Goal: Task Accomplishment & Management: Complete application form

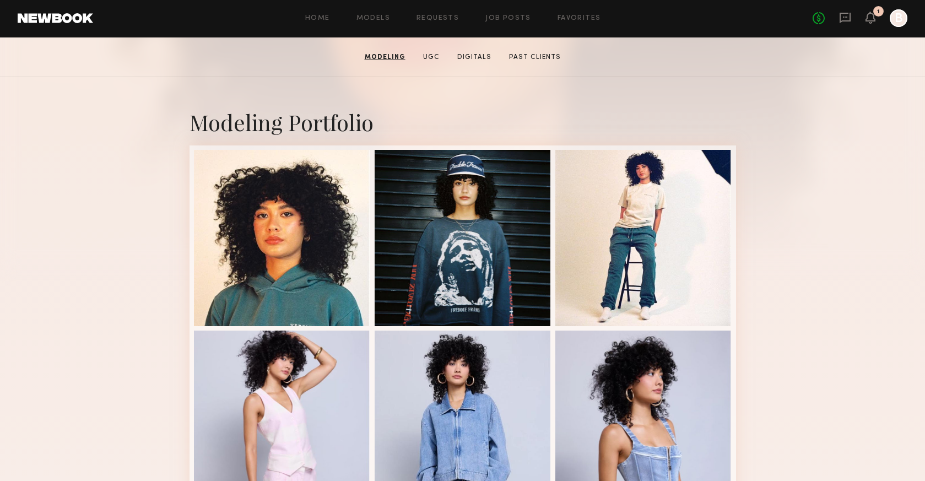
scroll to position [160, 0]
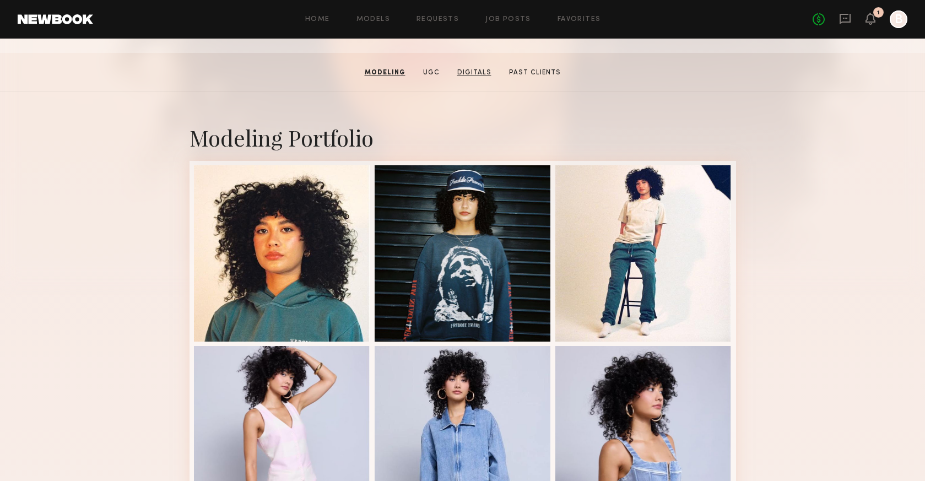
click at [473, 73] on link "Digitals" at bounding box center [474, 73] width 43 height 10
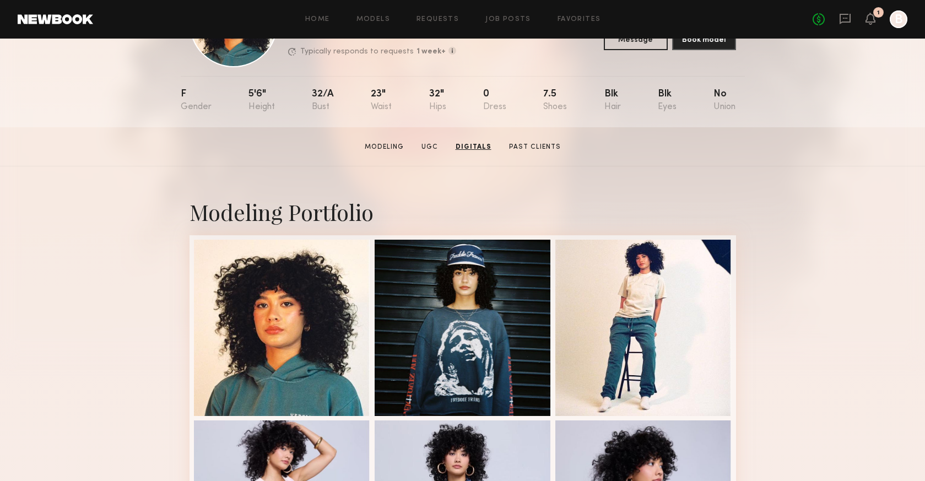
scroll to position [0, 0]
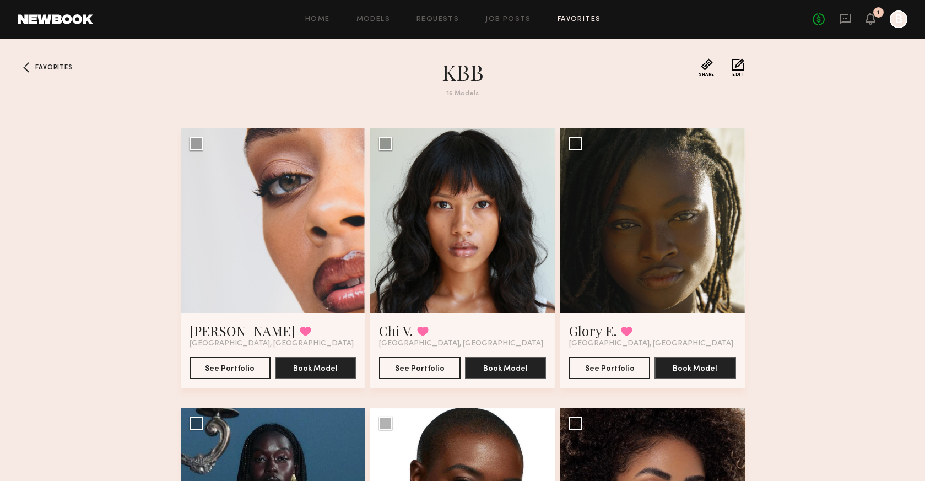
scroll to position [459, 0]
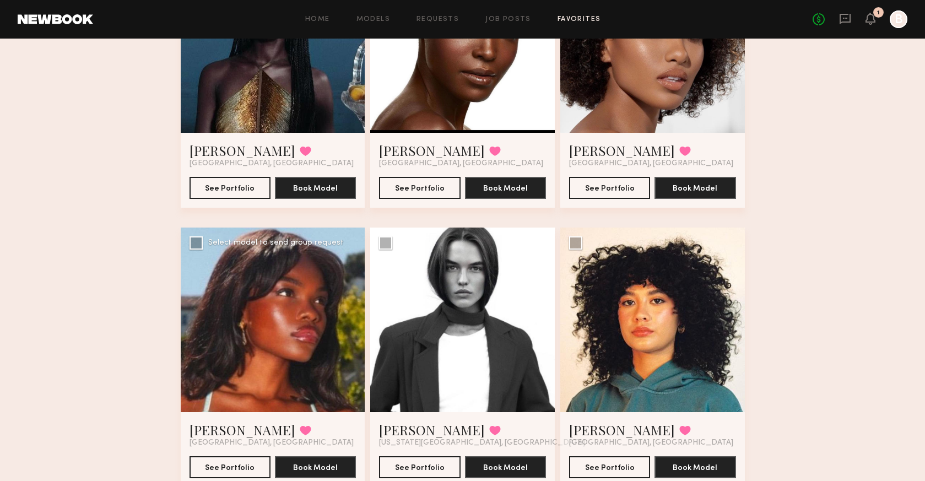
click at [239, 321] on div at bounding box center [273, 320] width 185 height 185
click at [291, 308] on div at bounding box center [273, 320] width 185 height 185
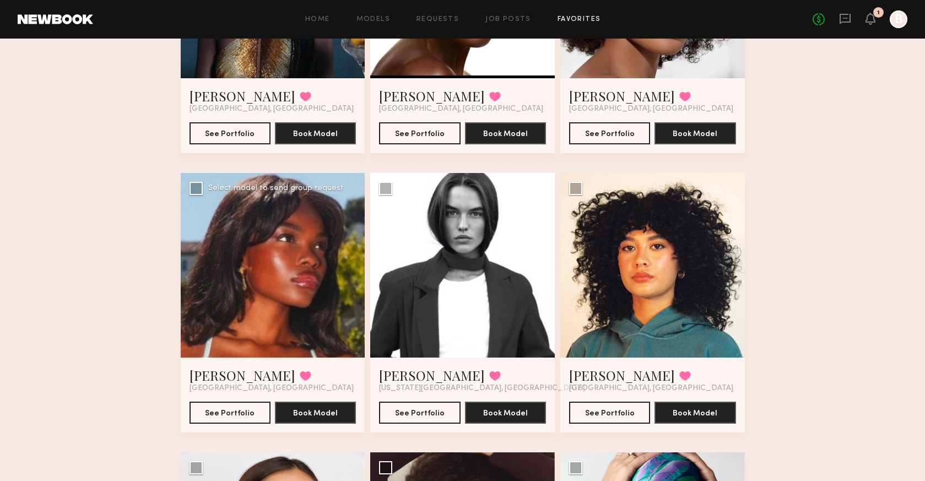
scroll to position [515, 0]
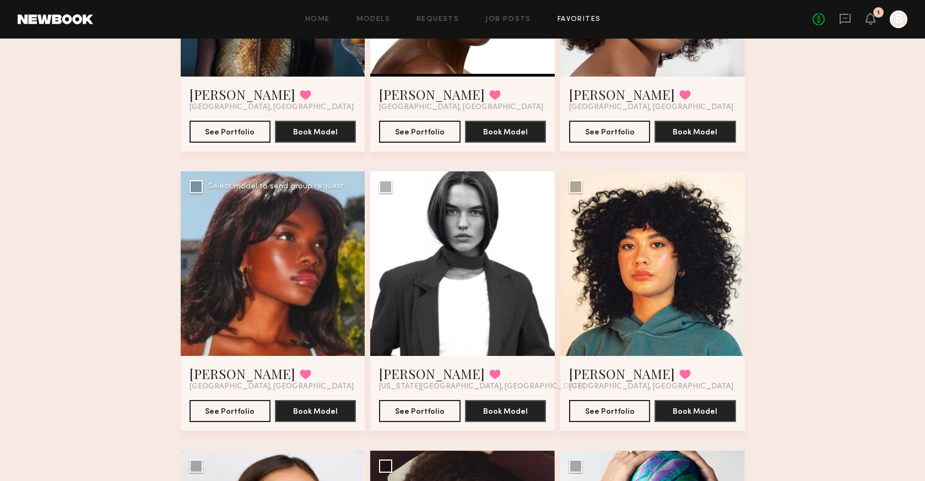
click at [299, 322] on div at bounding box center [273, 263] width 185 height 185
click at [254, 411] on button "See Portfolio" at bounding box center [230, 411] width 81 height 22
click at [389, 21] on link "Models" at bounding box center [374, 19] width 34 height 7
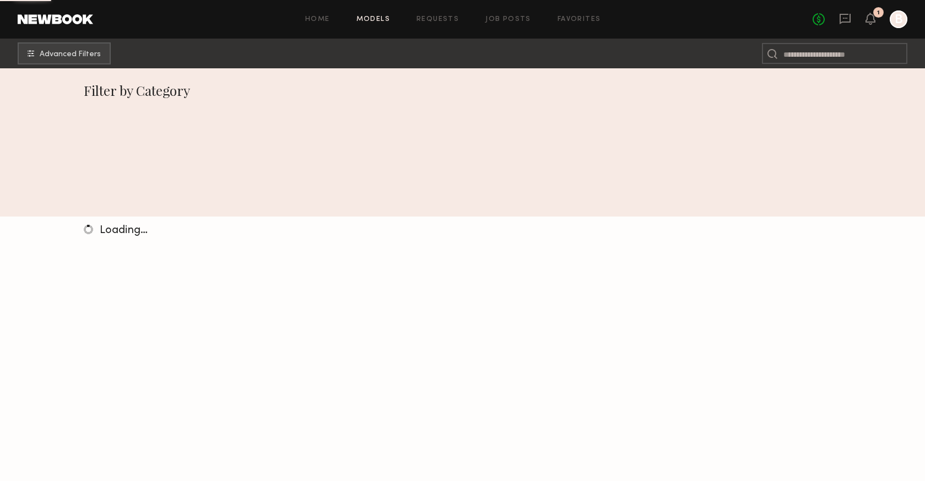
click at [507, 20] on link "Job Posts" at bounding box center [509, 19] width 46 height 7
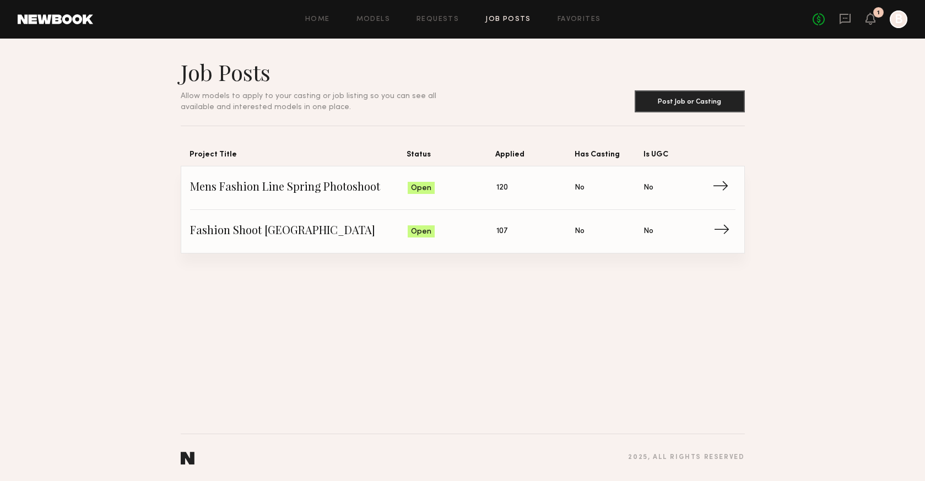
click at [276, 228] on span "Fashion Shoot Los Angeles" at bounding box center [299, 231] width 218 height 17
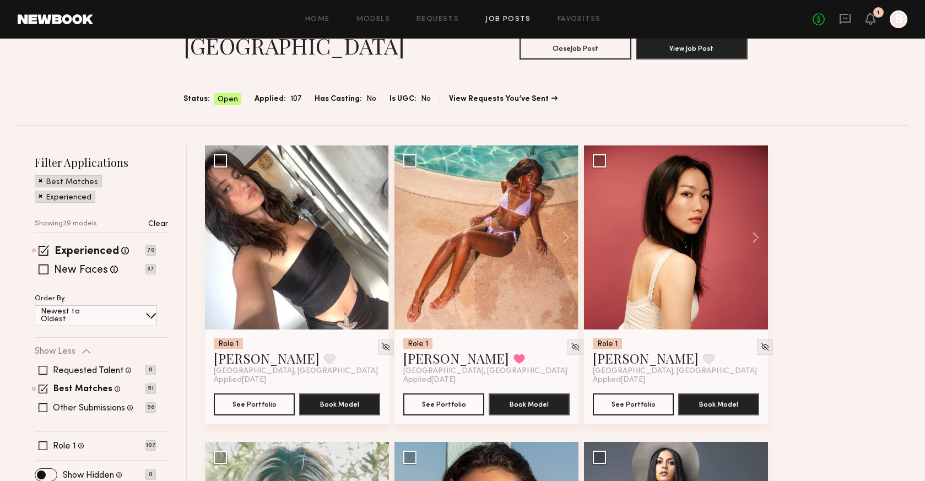
scroll to position [56, 0]
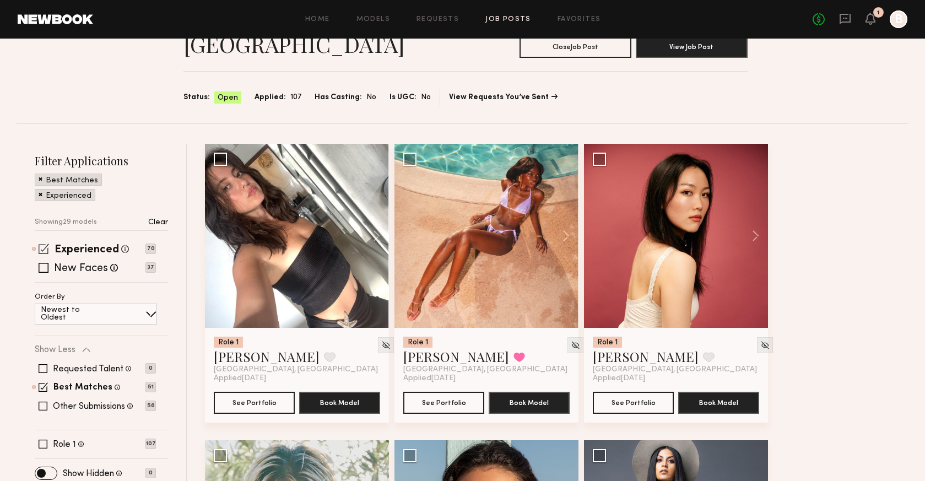
click at [49, 244] on span at bounding box center [44, 249] width 10 height 10
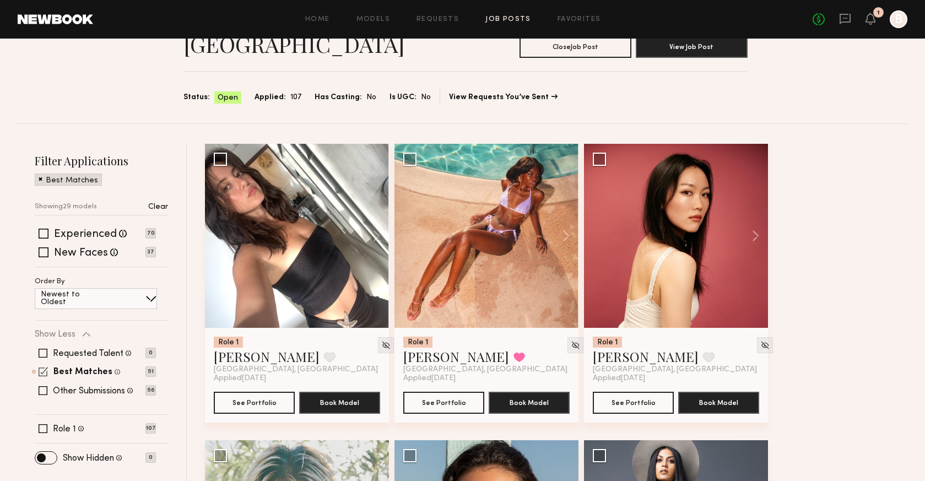
click at [44, 367] on span at bounding box center [43, 371] width 9 height 9
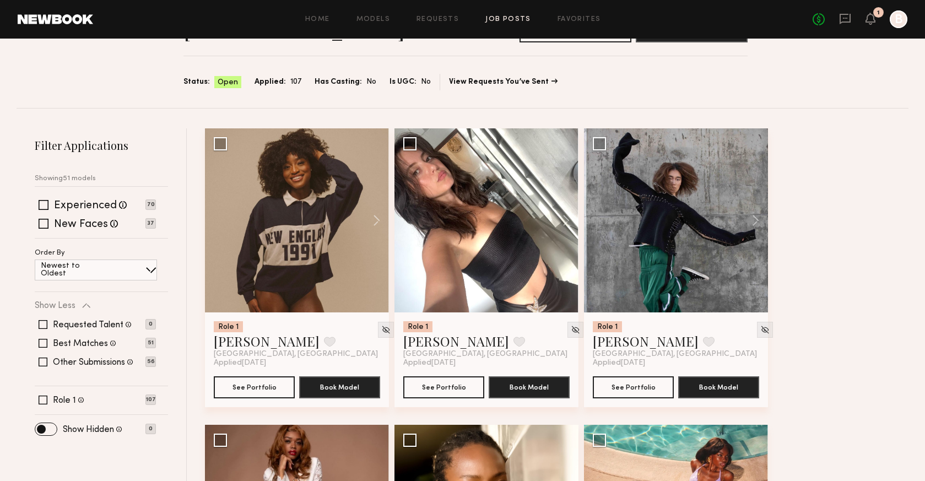
scroll to position [76, 0]
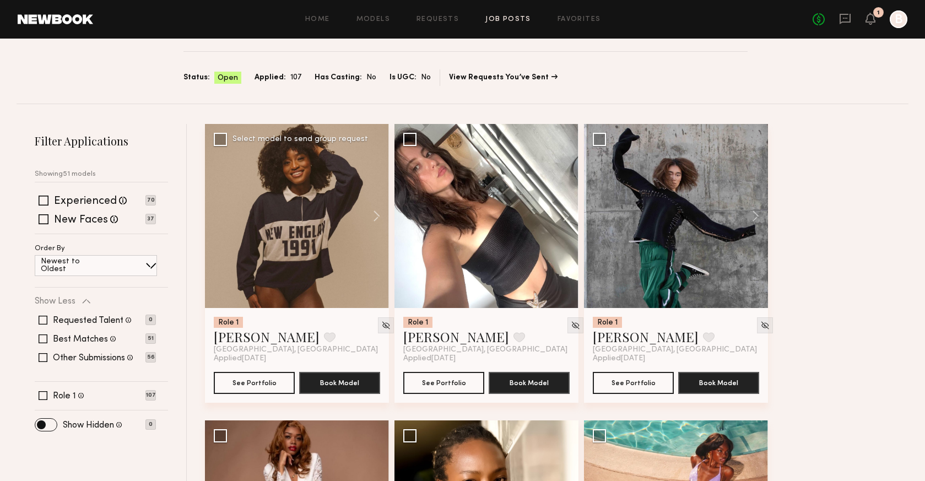
click at [322, 191] on div at bounding box center [297, 216] width 184 height 184
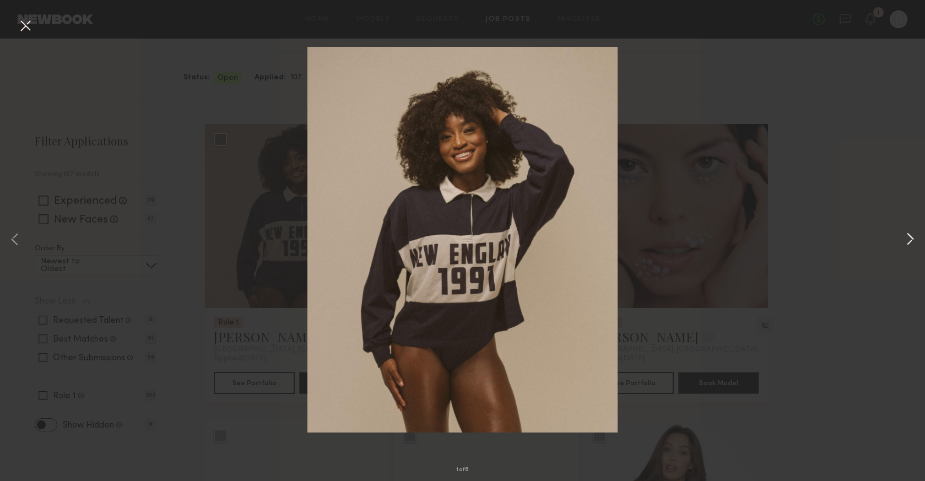
click at [912, 239] on button at bounding box center [910, 240] width 13 height 385
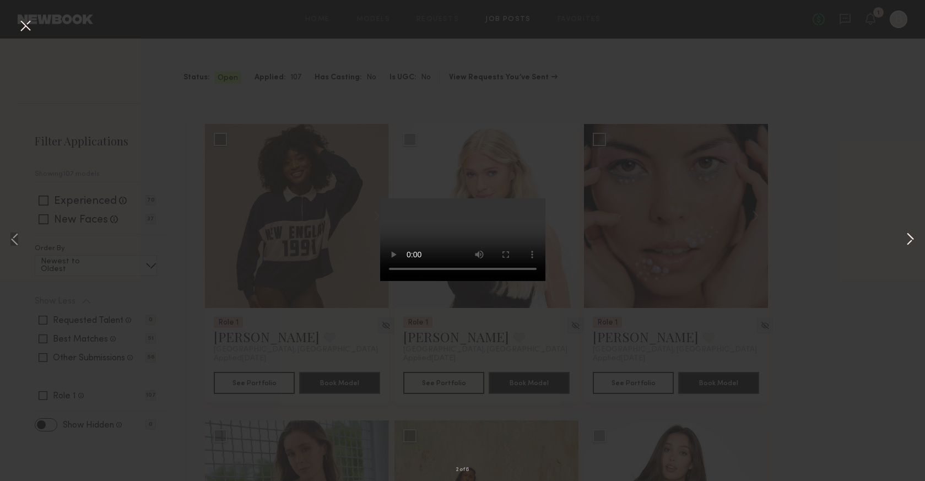
click at [912, 239] on button at bounding box center [910, 240] width 13 height 385
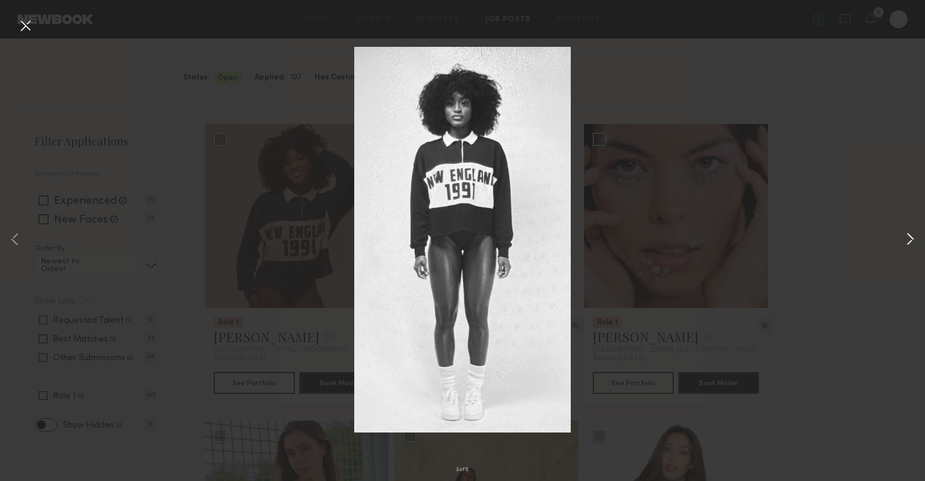
click at [912, 239] on button at bounding box center [910, 240] width 13 height 385
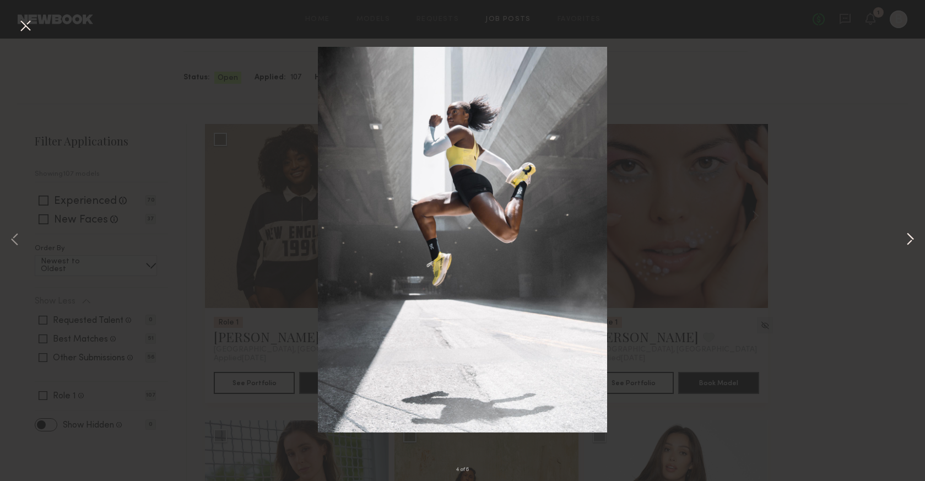
click at [912, 239] on button at bounding box center [910, 240] width 13 height 385
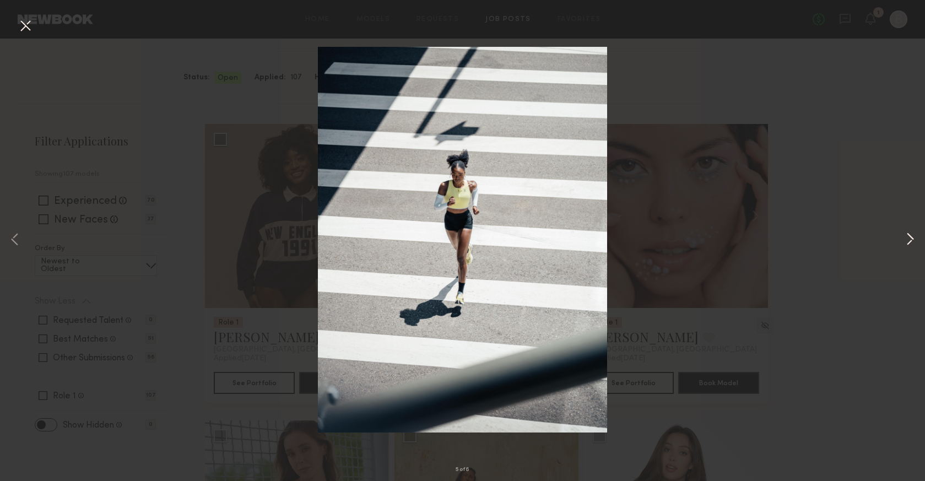
click at [912, 239] on button at bounding box center [910, 240] width 13 height 385
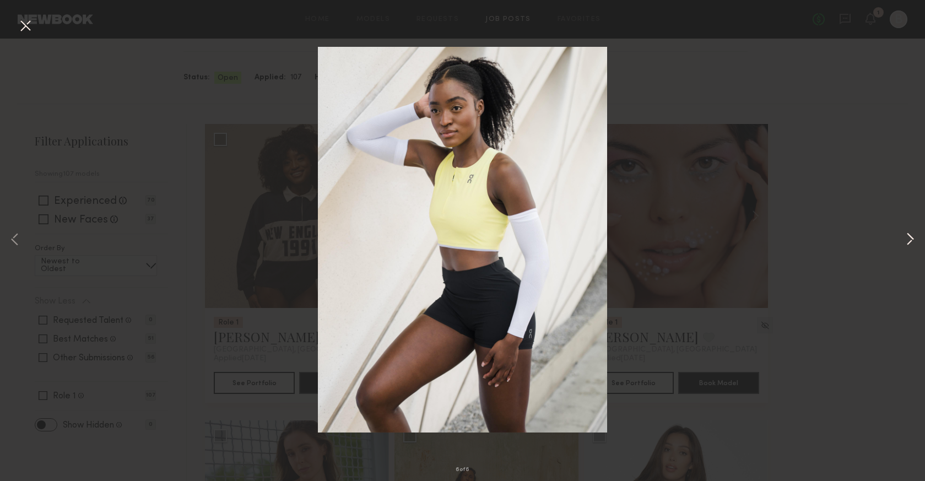
click at [912, 239] on button at bounding box center [910, 240] width 13 height 385
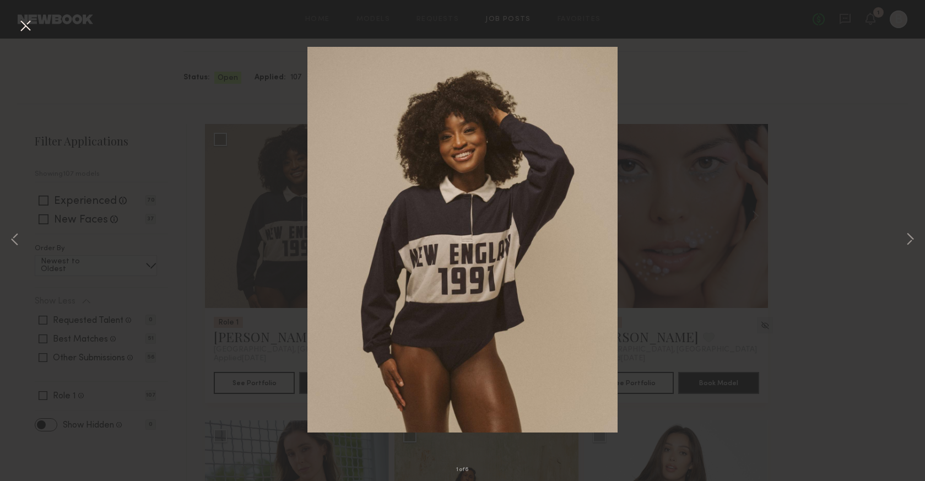
click at [726, 259] on div "1 of 6" at bounding box center [462, 240] width 925 height 481
click at [289, 79] on div "1 of 6" at bounding box center [462, 240] width 925 height 481
click at [490, 418] on img at bounding box center [463, 240] width 310 height 386
click at [30, 26] on button at bounding box center [26, 27] width 18 height 20
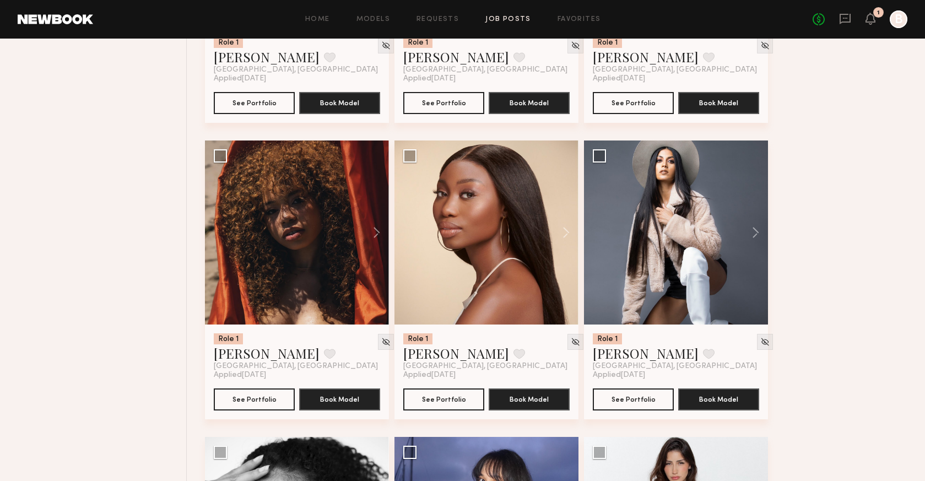
scroll to position [3332, 0]
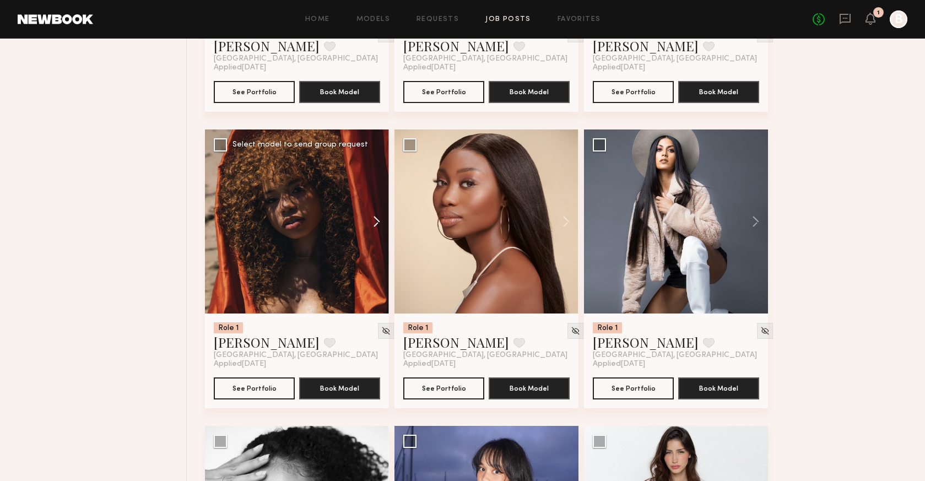
click at [374, 201] on button at bounding box center [371, 222] width 35 height 184
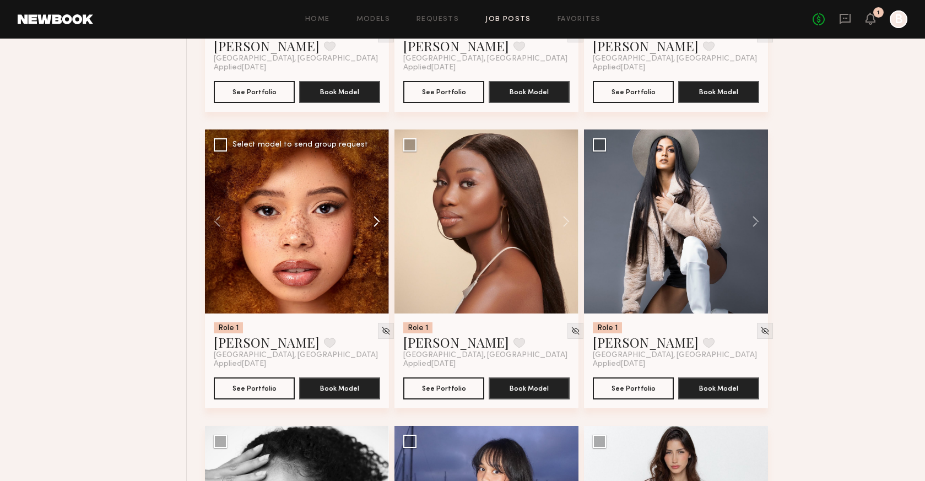
click at [374, 201] on button at bounding box center [371, 222] width 35 height 184
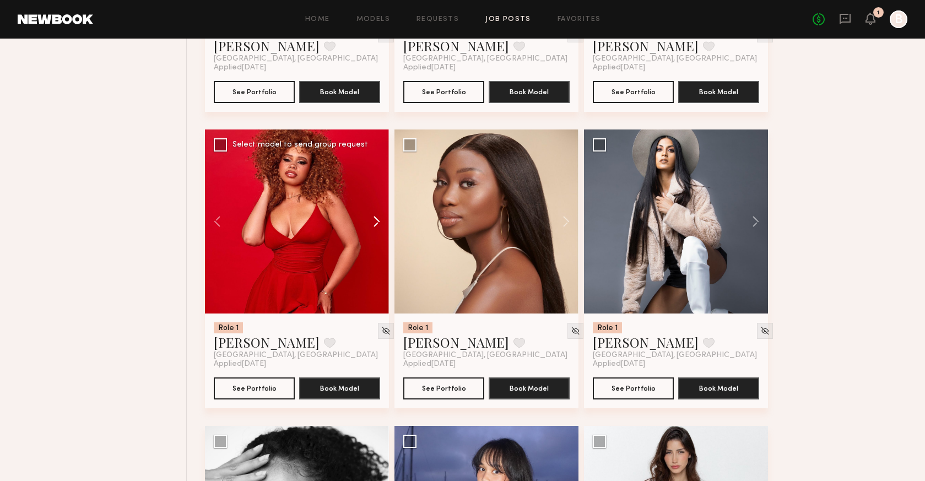
click at [374, 201] on button at bounding box center [371, 222] width 35 height 184
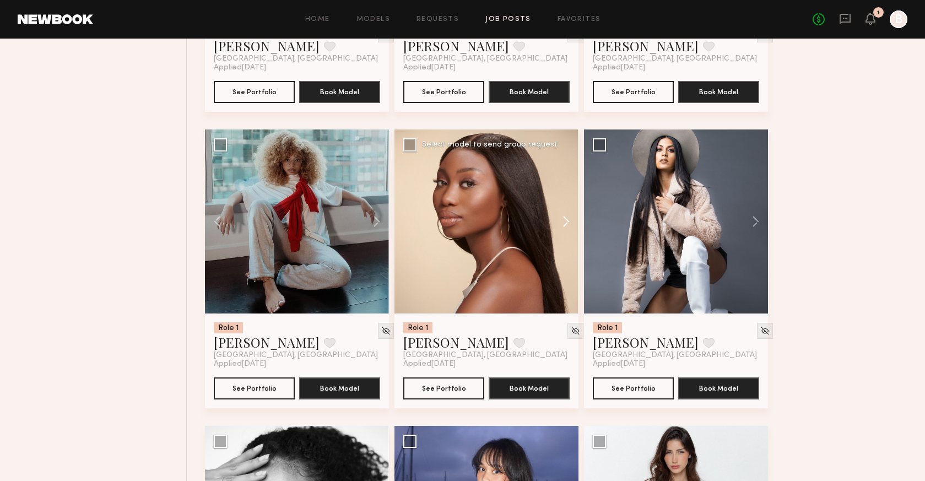
click at [567, 193] on button at bounding box center [560, 222] width 35 height 184
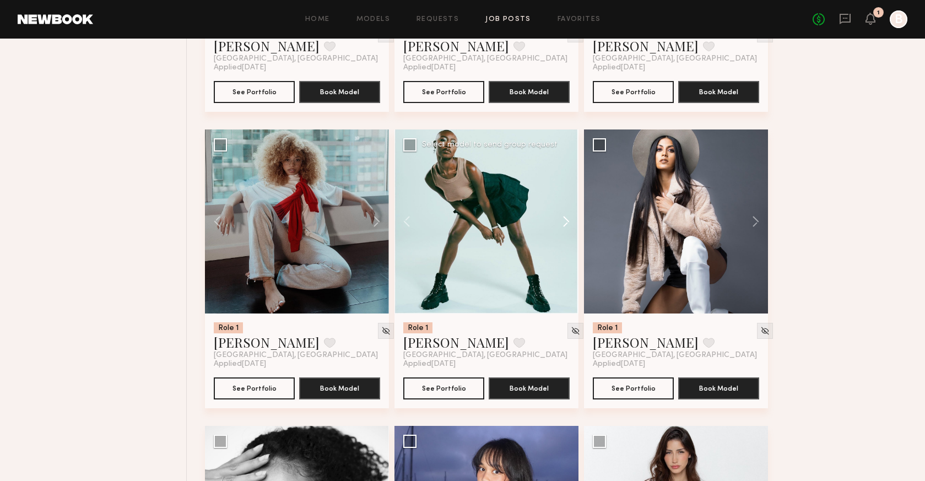
click at [567, 193] on button at bounding box center [560, 222] width 35 height 184
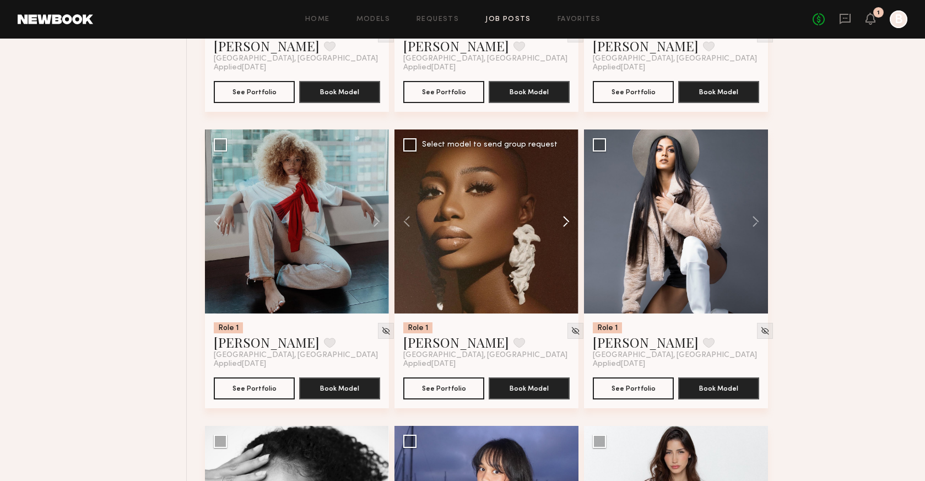
click at [567, 193] on button at bounding box center [560, 222] width 35 height 184
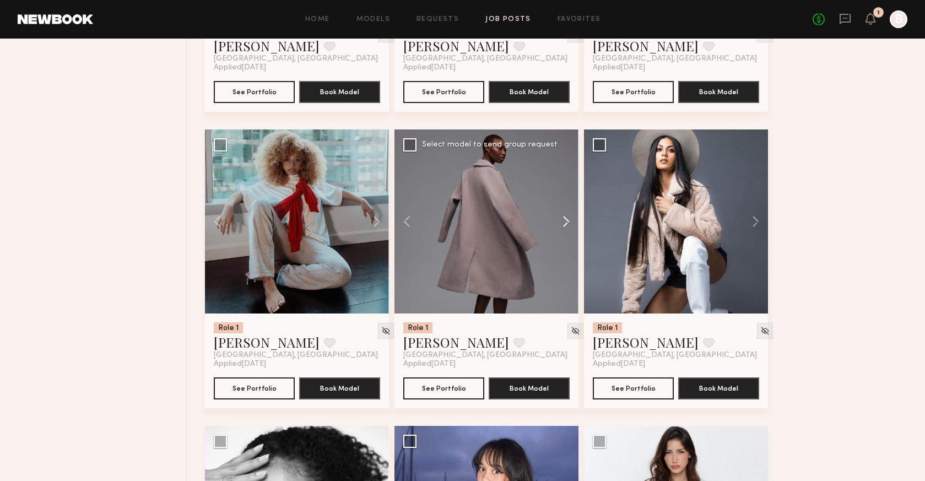
click at [567, 193] on button at bounding box center [560, 222] width 35 height 184
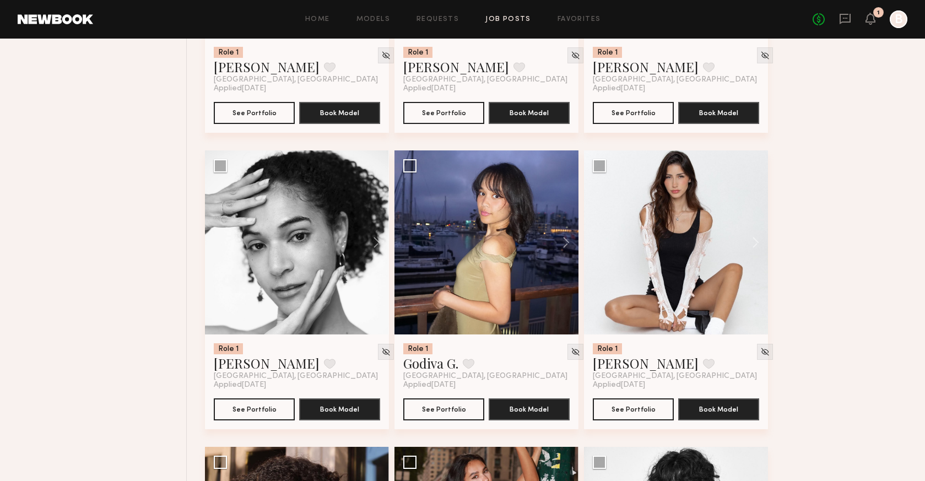
scroll to position [3611, 0]
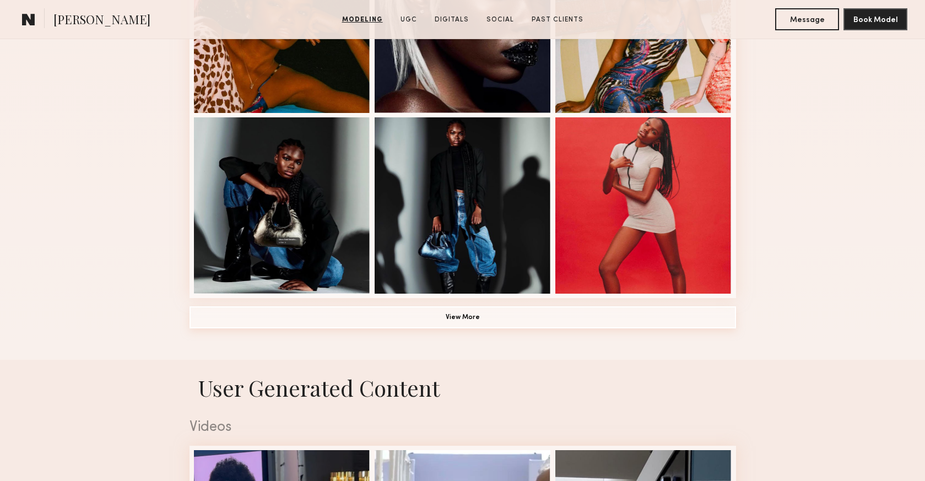
scroll to position [763, 0]
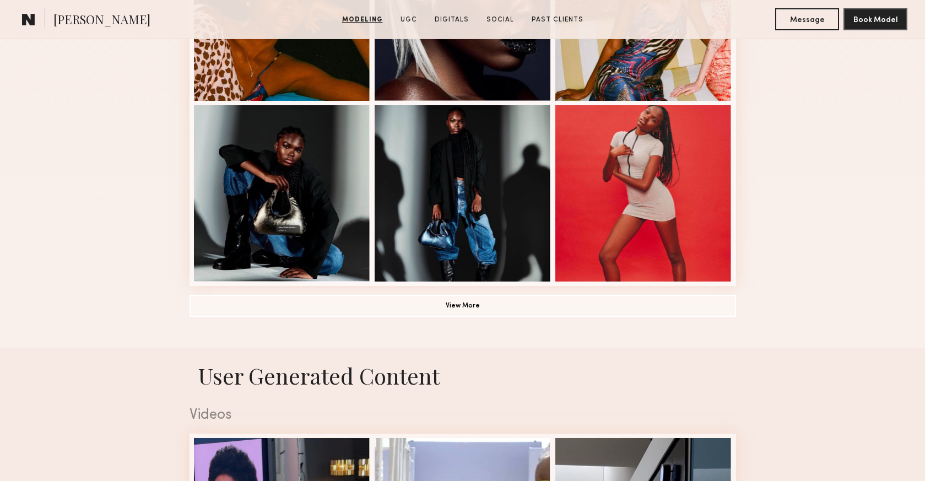
click at [471, 315] on button "View More" at bounding box center [463, 305] width 547 height 22
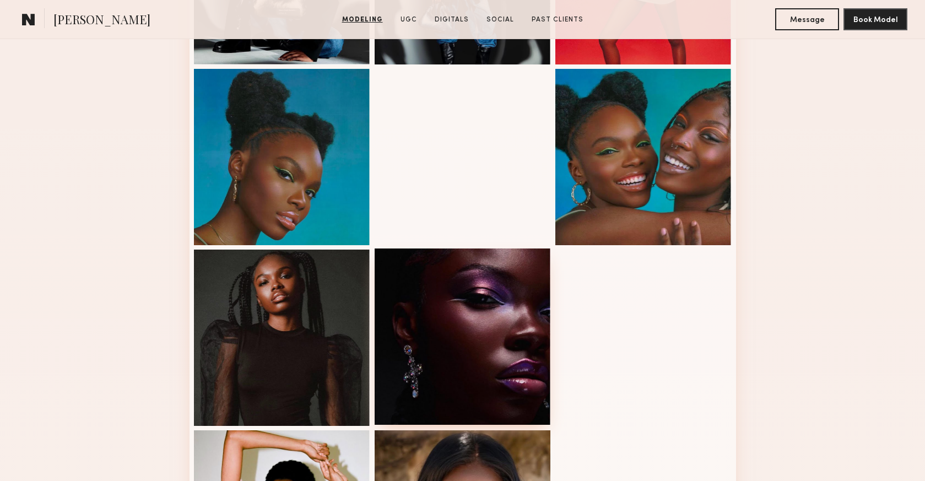
scroll to position [981, 0]
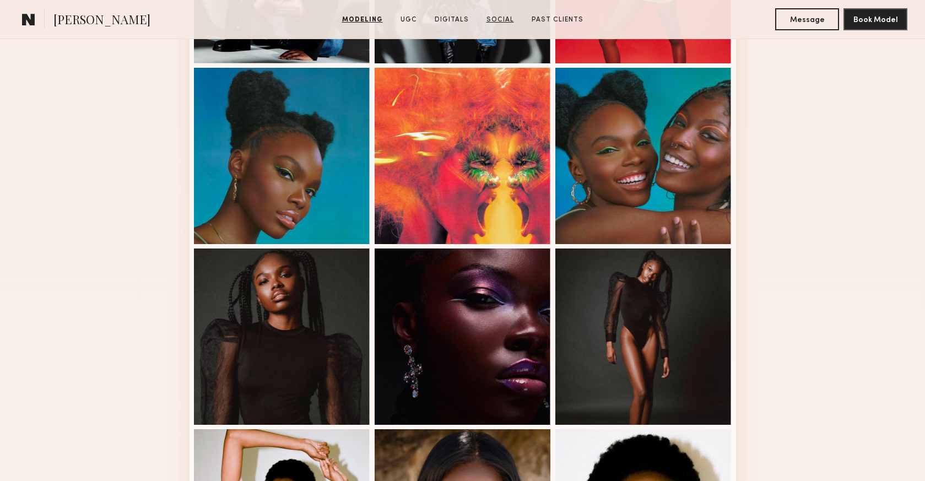
click at [490, 20] on link "Social" at bounding box center [500, 20] width 36 height 10
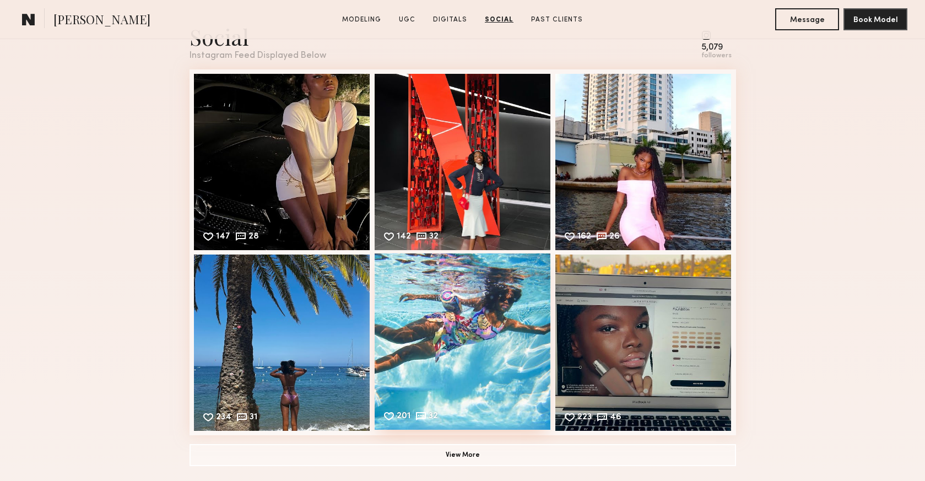
scroll to position [3893, 0]
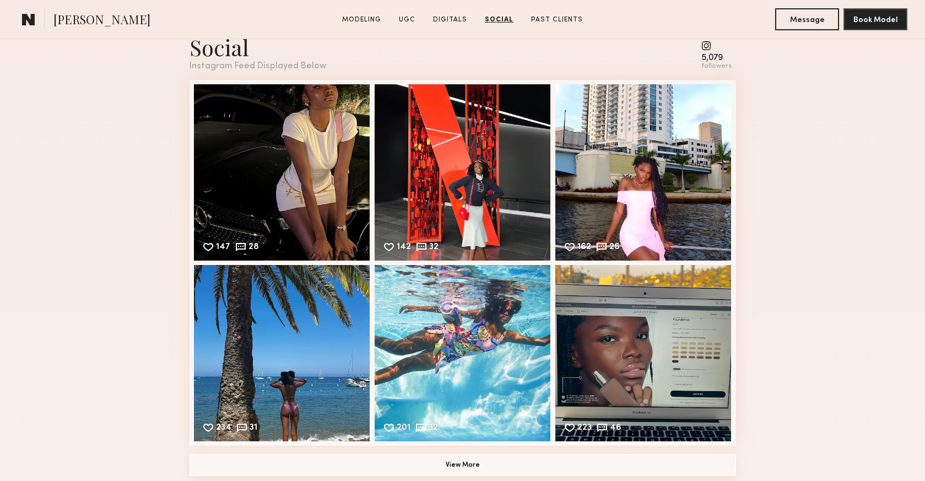
click at [459, 462] on button "View More" at bounding box center [463, 465] width 547 height 22
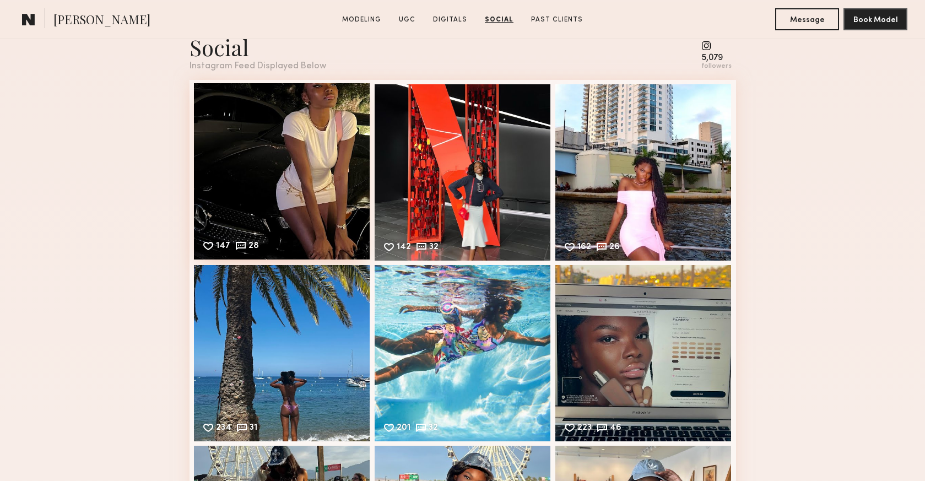
click at [303, 209] on div "147 28 Likes & comments displayed to show model’s engagement" at bounding box center [282, 171] width 176 height 176
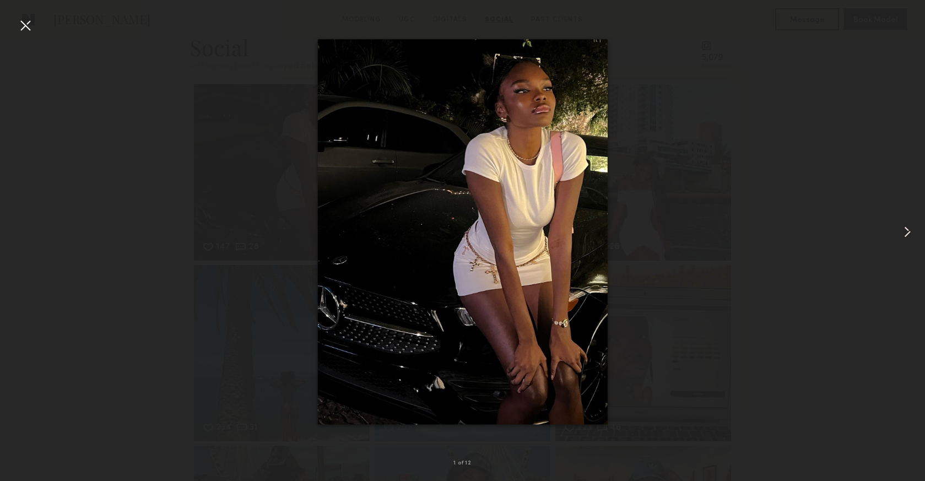
click at [908, 234] on common-icon at bounding box center [908, 232] width 18 height 18
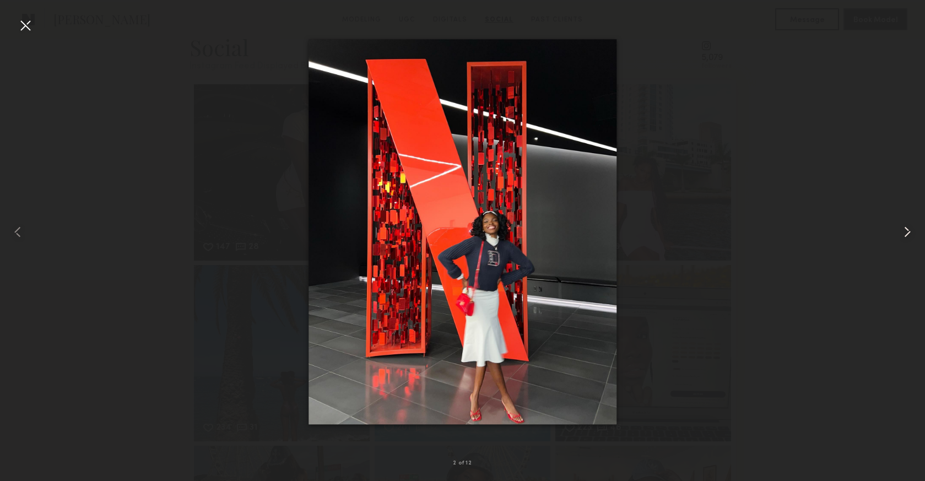
click at [908, 234] on common-icon at bounding box center [908, 232] width 18 height 18
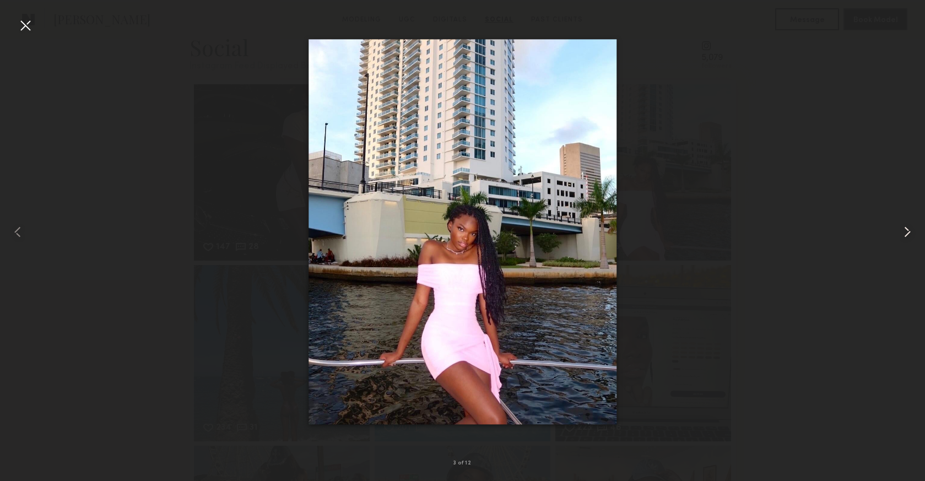
click at [908, 234] on common-icon at bounding box center [908, 232] width 18 height 18
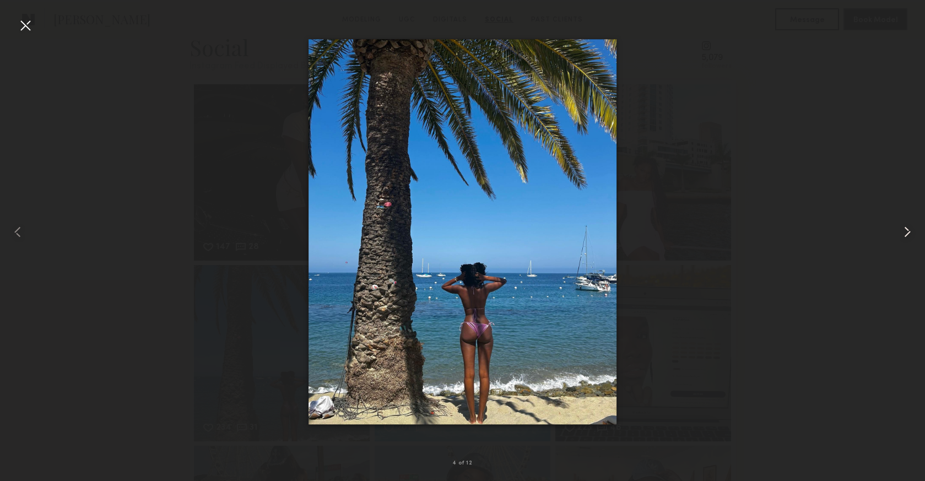
click at [908, 234] on common-icon at bounding box center [908, 232] width 18 height 18
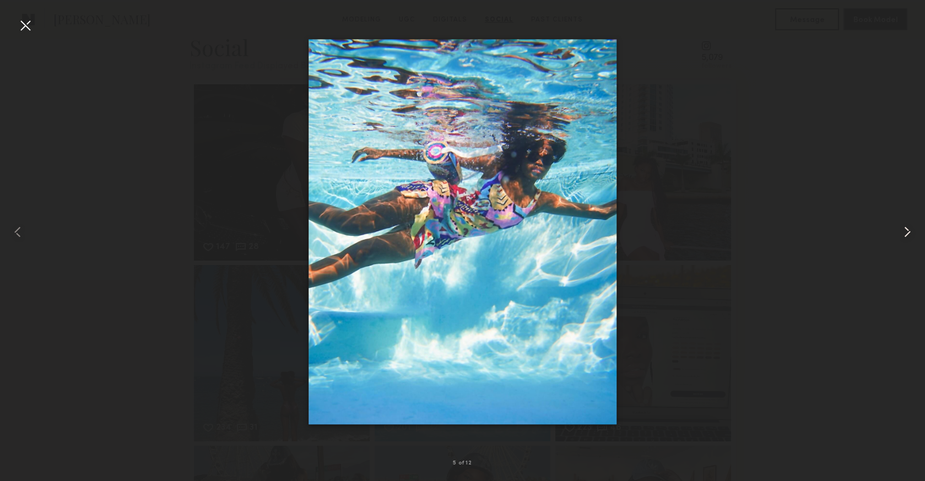
click at [908, 234] on common-icon at bounding box center [908, 232] width 18 height 18
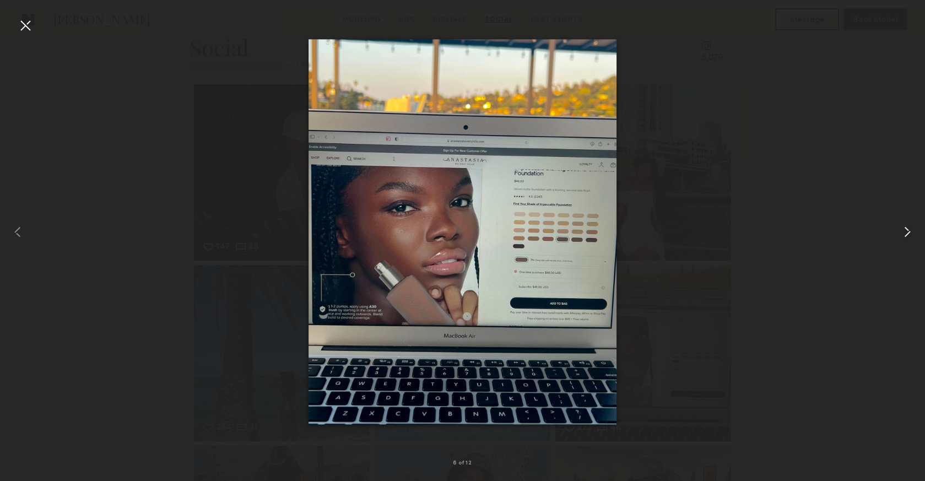
click at [908, 234] on common-icon at bounding box center [908, 232] width 18 height 18
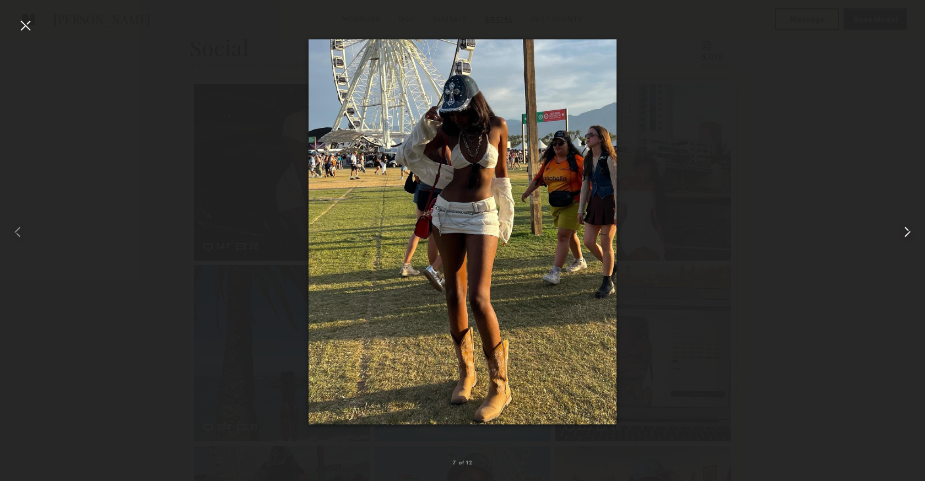
click at [908, 234] on common-icon at bounding box center [908, 232] width 18 height 18
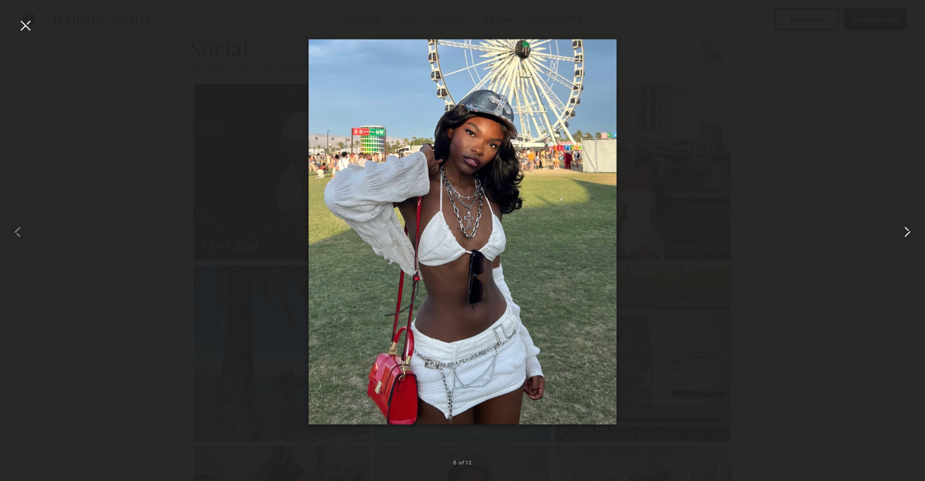
click at [909, 234] on common-icon at bounding box center [908, 232] width 18 height 18
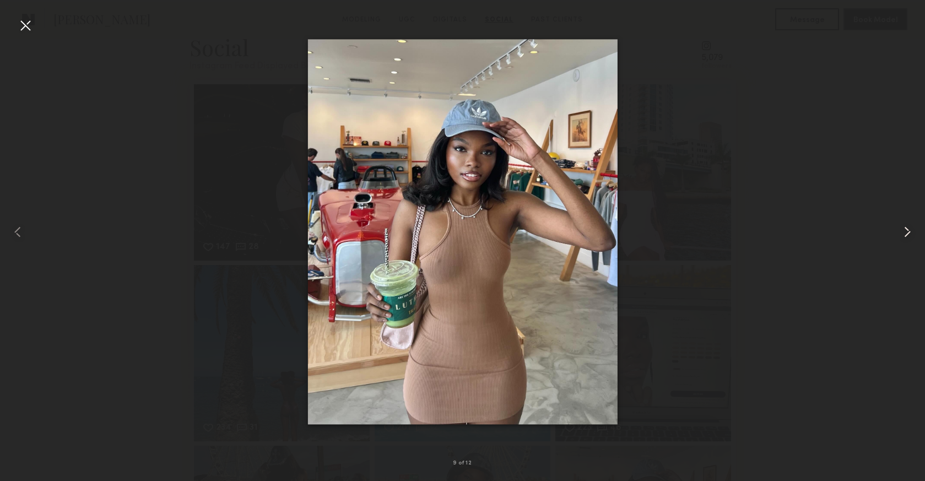
click at [909, 234] on common-icon at bounding box center [908, 232] width 18 height 18
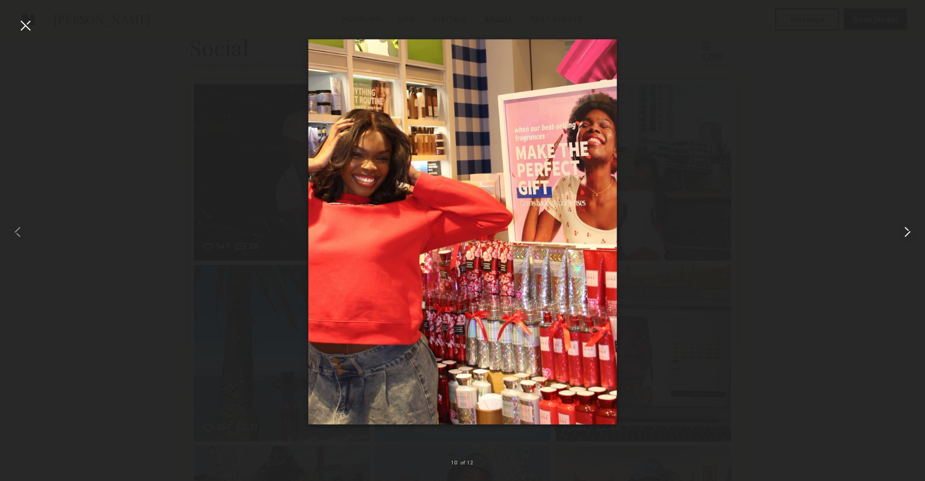
click at [909, 234] on common-icon at bounding box center [908, 232] width 18 height 18
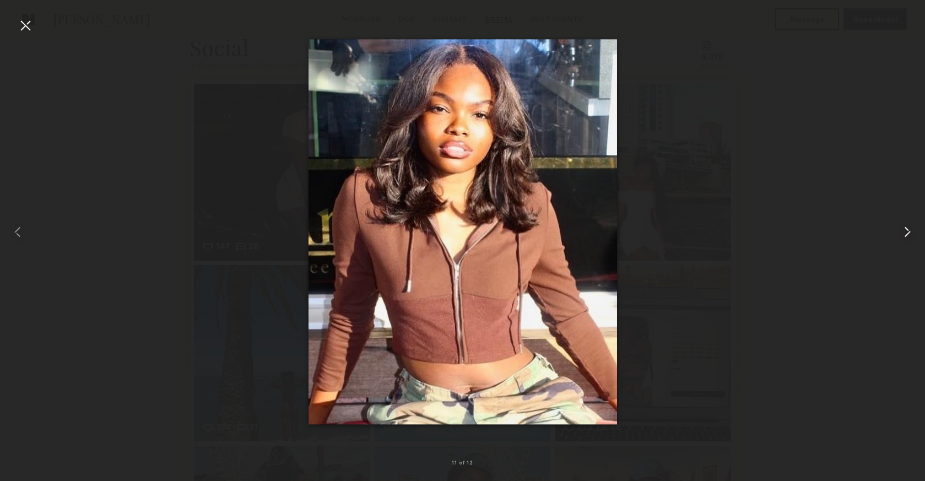
click at [909, 234] on common-icon at bounding box center [908, 232] width 18 height 18
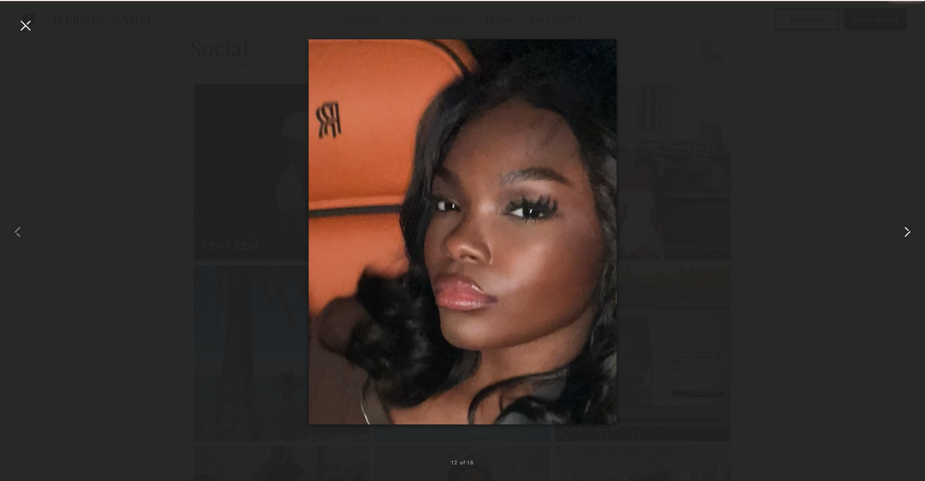
click at [909, 234] on common-icon at bounding box center [908, 232] width 18 height 18
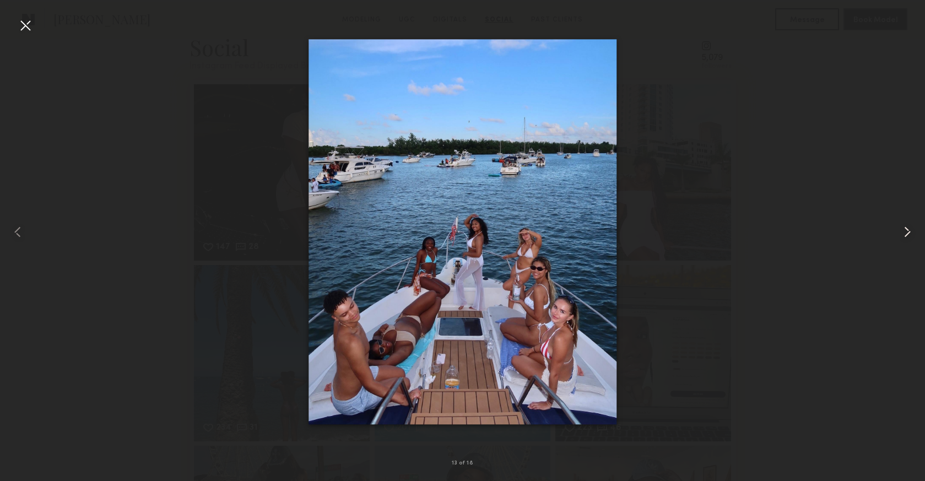
click at [909, 234] on common-icon at bounding box center [908, 232] width 18 height 18
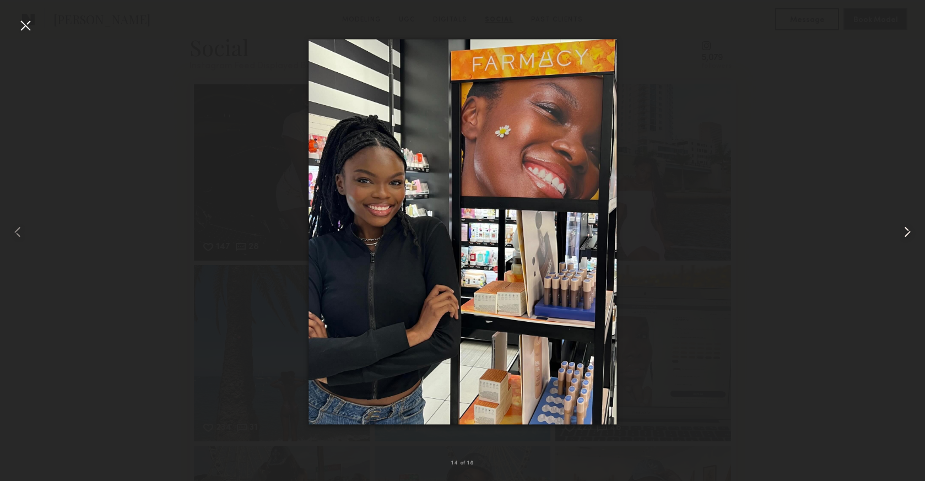
click at [909, 234] on common-icon at bounding box center [908, 232] width 18 height 18
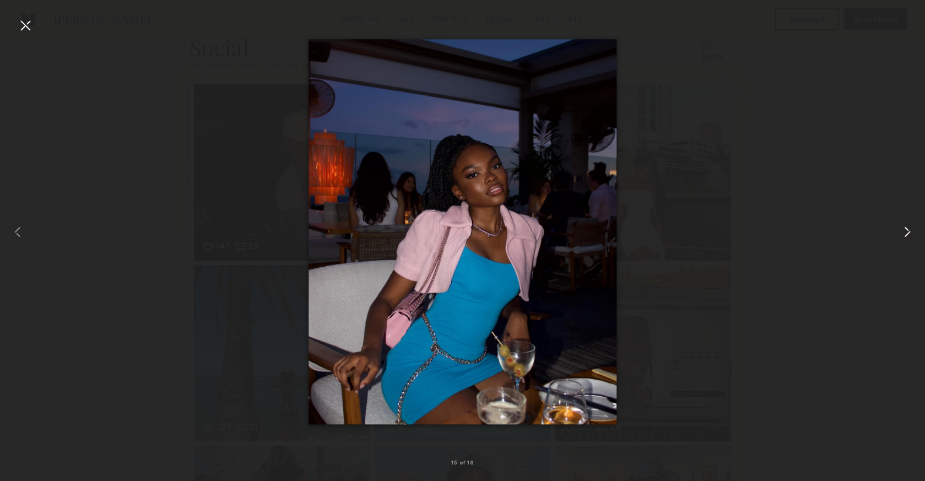
click at [909, 234] on common-icon at bounding box center [908, 232] width 18 height 18
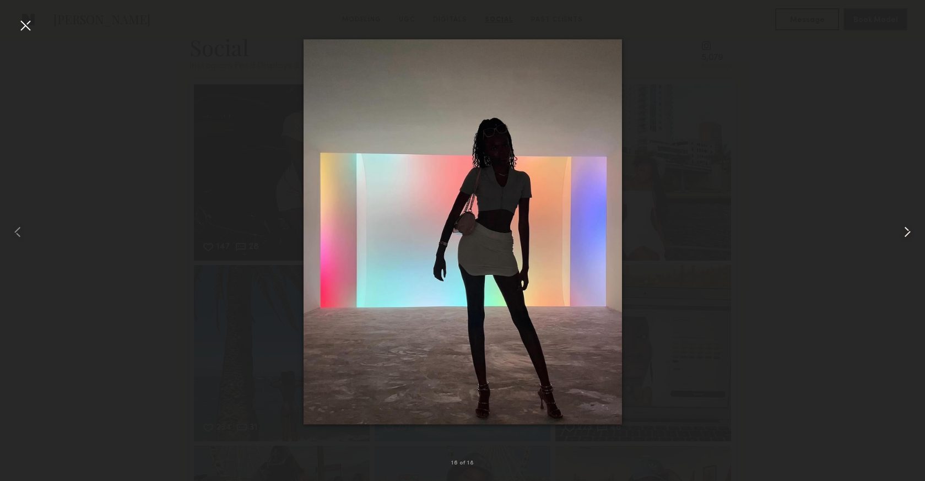
click at [909, 234] on common-icon at bounding box center [908, 232] width 18 height 18
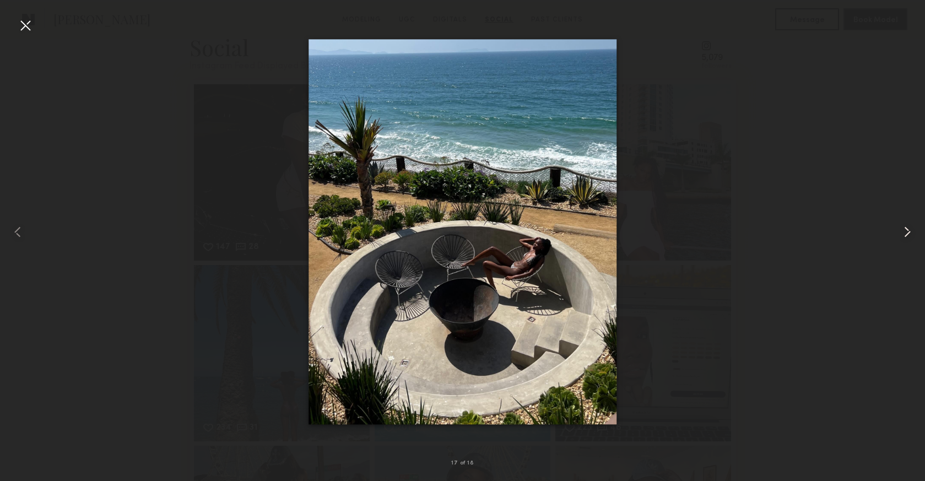
click at [909, 234] on common-icon at bounding box center [908, 232] width 18 height 18
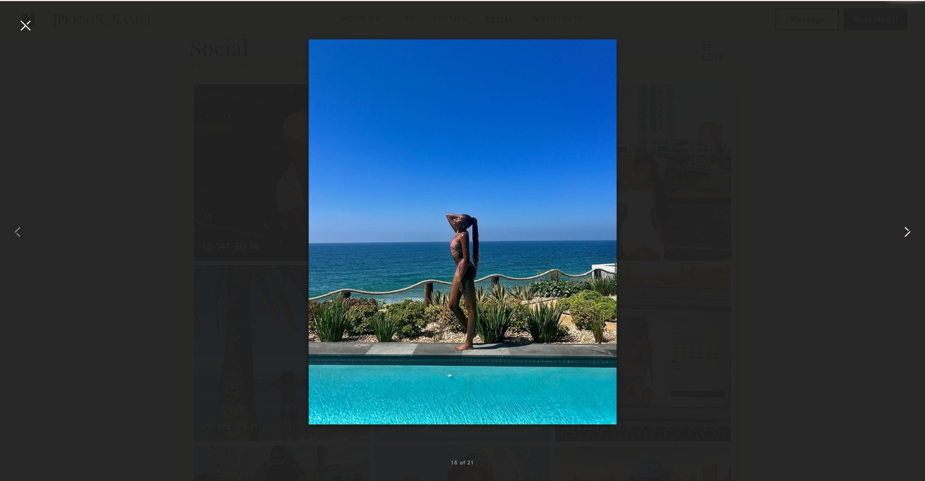
click at [909, 234] on common-icon at bounding box center [908, 232] width 18 height 18
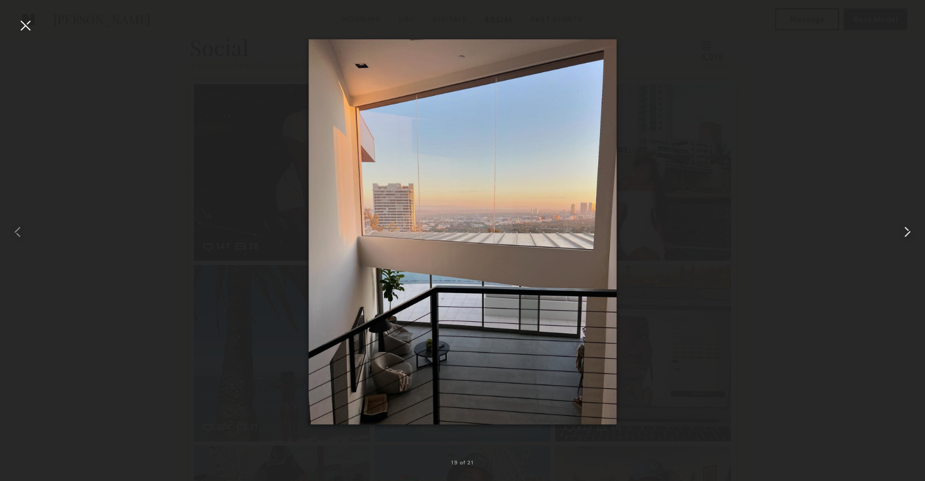
click at [909, 234] on common-icon at bounding box center [908, 232] width 18 height 18
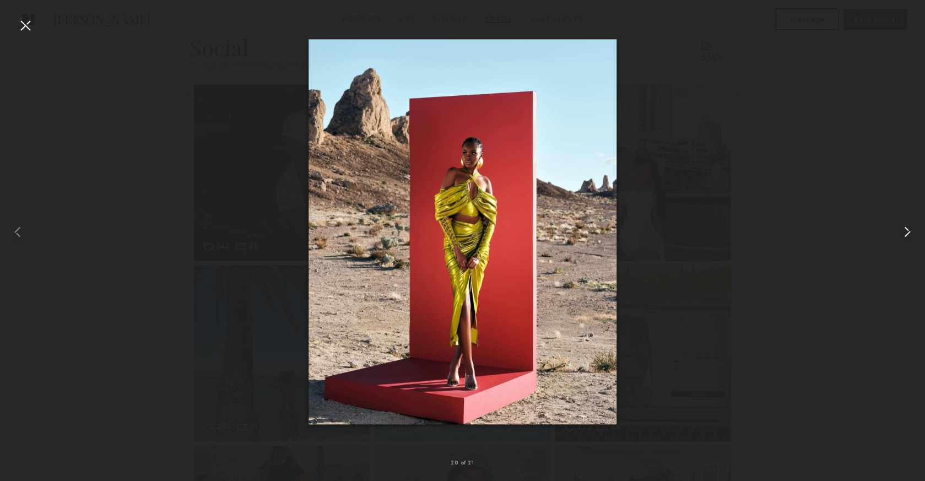
click at [909, 234] on common-icon at bounding box center [908, 232] width 18 height 18
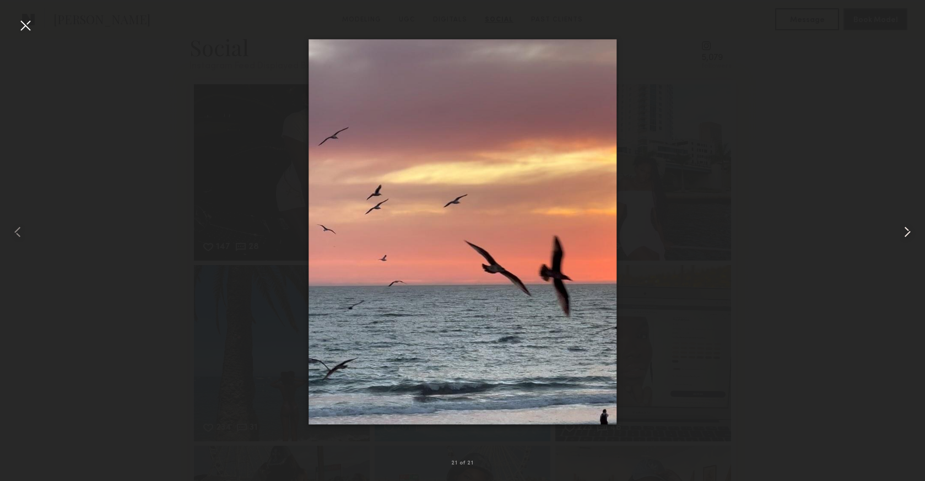
click at [909, 234] on common-icon at bounding box center [908, 232] width 18 height 18
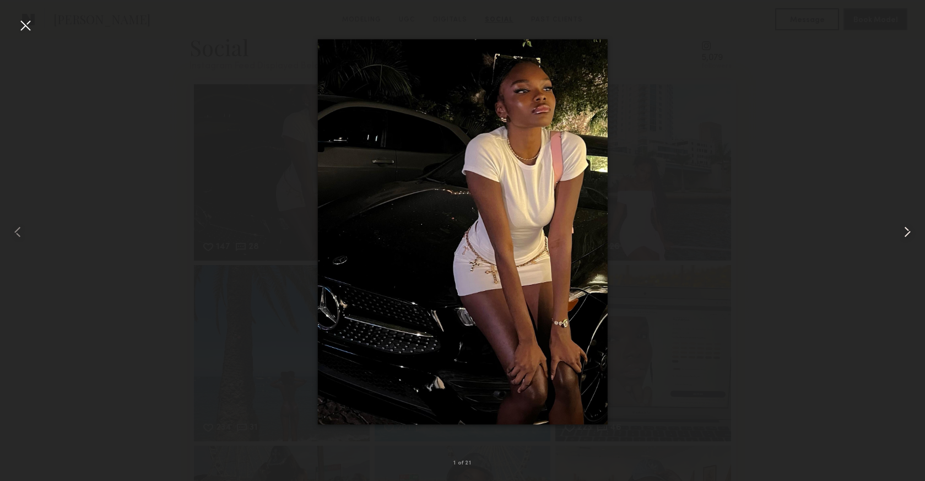
click at [909, 234] on common-icon at bounding box center [908, 232] width 18 height 18
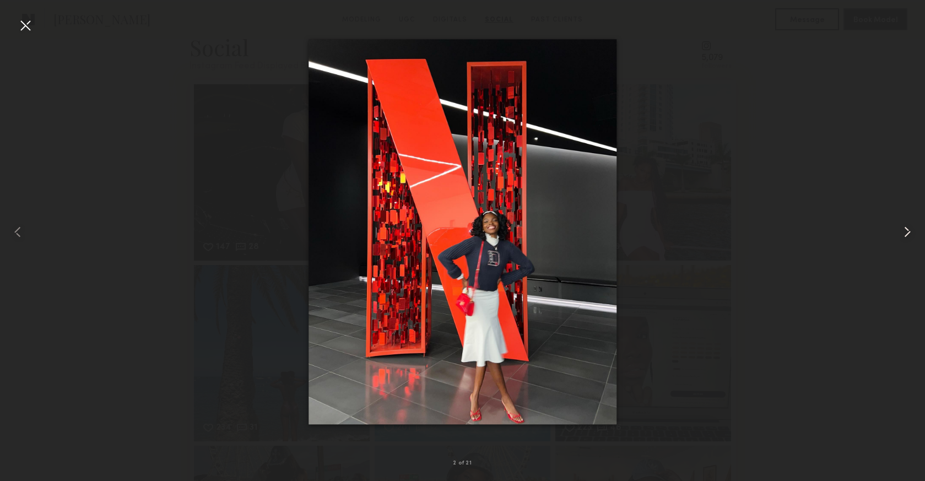
click at [908, 234] on common-icon at bounding box center [908, 232] width 18 height 18
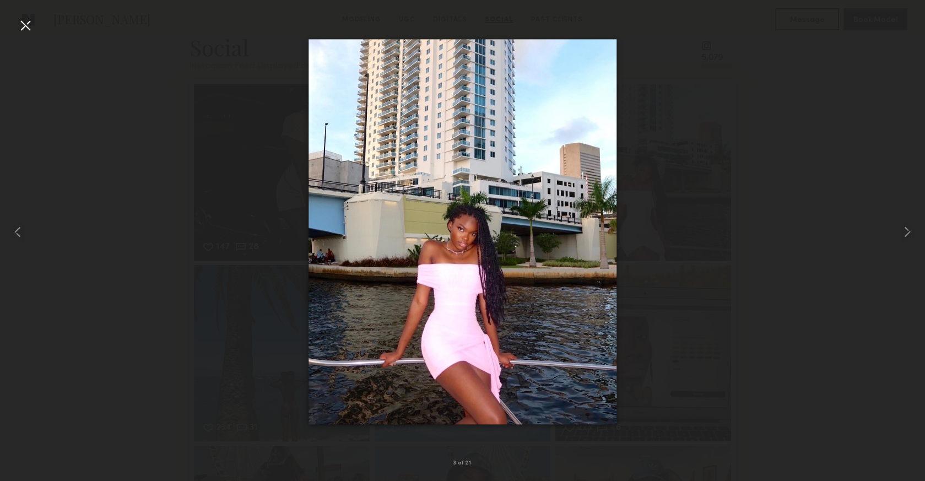
click at [866, 248] on div at bounding box center [462, 232] width 925 height 428
click at [24, 28] on div at bounding box center [26, 26] width 18 height 18
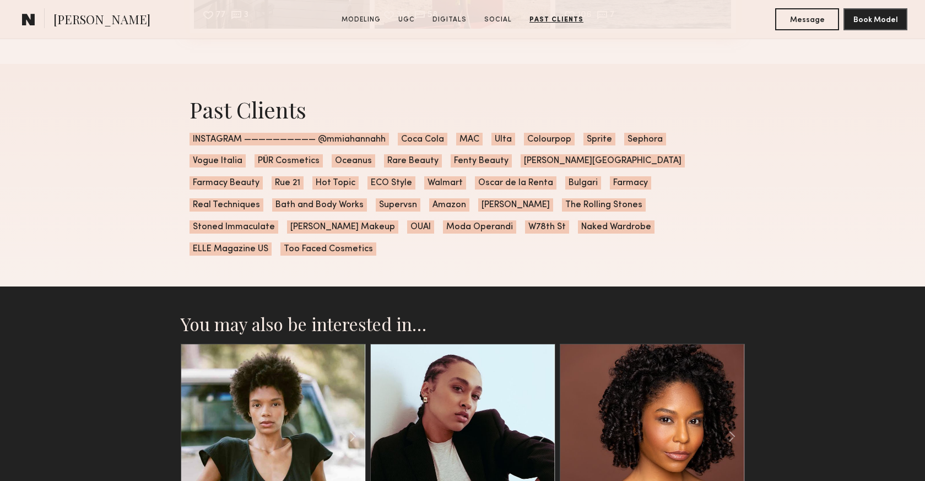
scroll to position [5209, 0]
drag, startPoint x: 384, startPoint y: 138, endPoint x: 317, endPoint y: 137, distance: 66.7
click at [317, 137] on span "INSTAGRAM —————————— @mmiahannahh" at bounding box center [290, 139] width 200 height 13
copy span "@mmiahannahh"
